Goal: Task Accomplishment & Management: Manage account settings

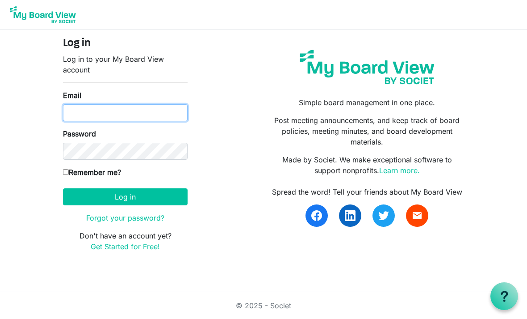
type input "[EMAIL_ADDRESS][DOMAIN_NAME]"
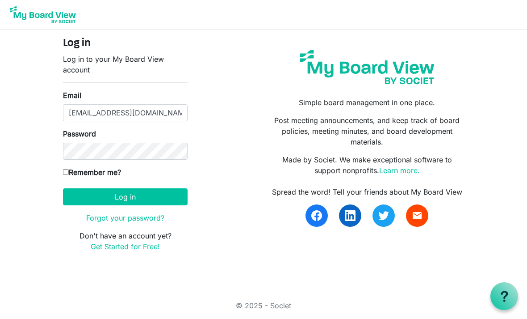
click at [125, 196] on button "Log in" at bounding box center [125, 196] width 125 height 17
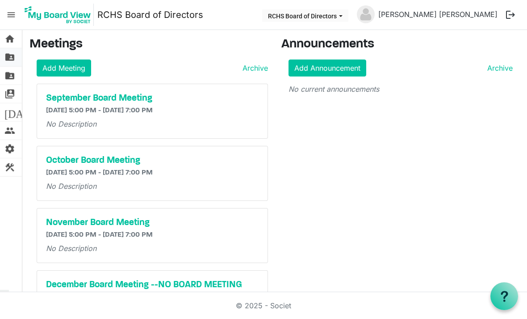
click at [12, 56] on span "folder_shared" at bounding box center [9, 57] width 11 height 18
